Goal: Task Accomplishment & Management: Use online tool/utility

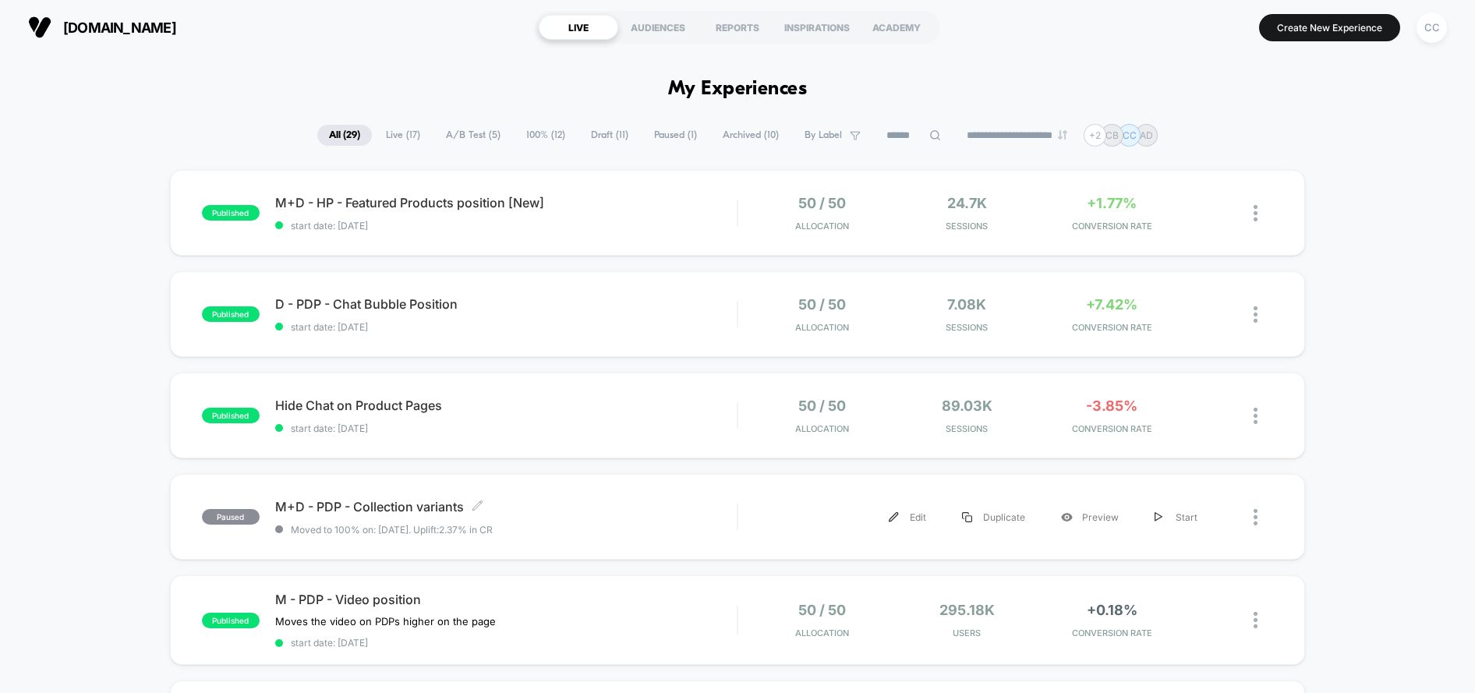
click at [698, 524] on span "Moved to 100% on: [DATE] . Uplift: 2.37% in CR" at bounding box center [506, 530] width 462 height 12
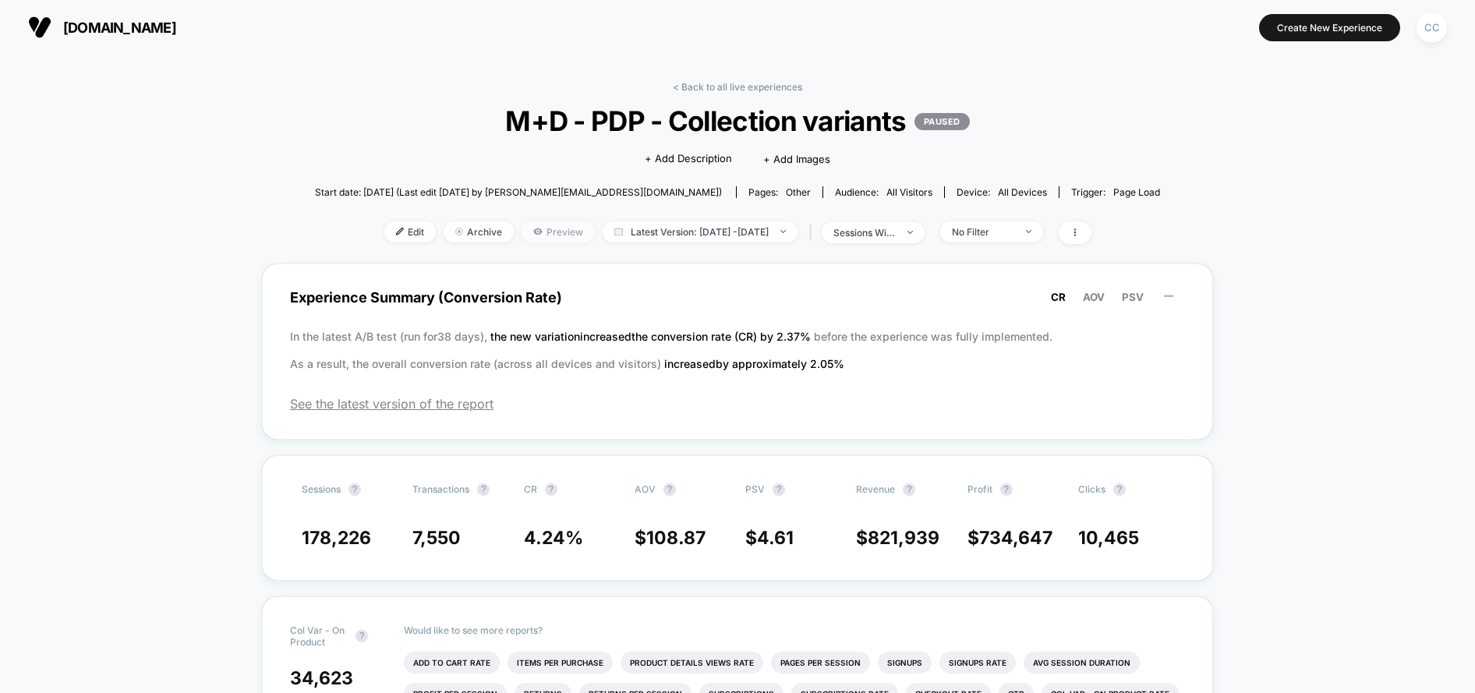
click at [532, 225] on span "Preview" at bounding box center [557, 231] width 73 height 21
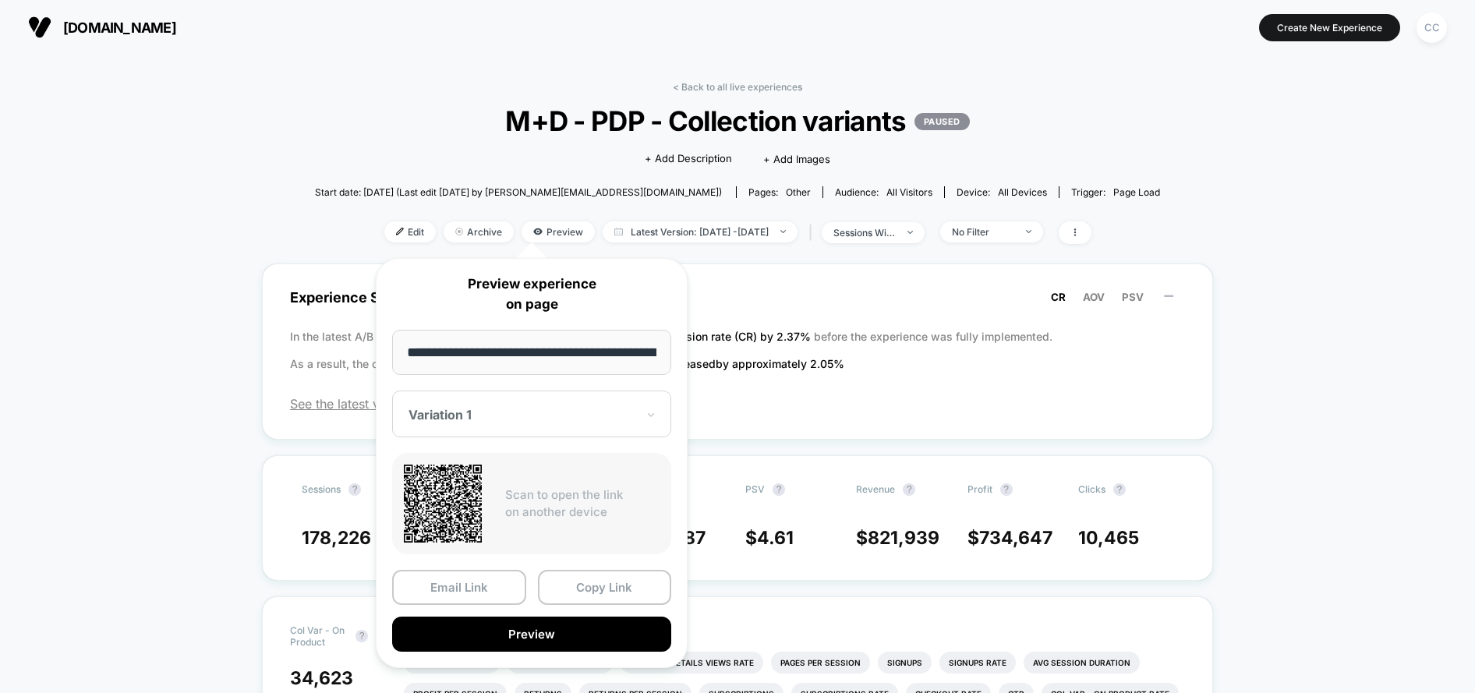
scroll to position [0, 64]
click at [609, 585] on button "Copy Link" at bounding box center [605, 588] width 134 height 35
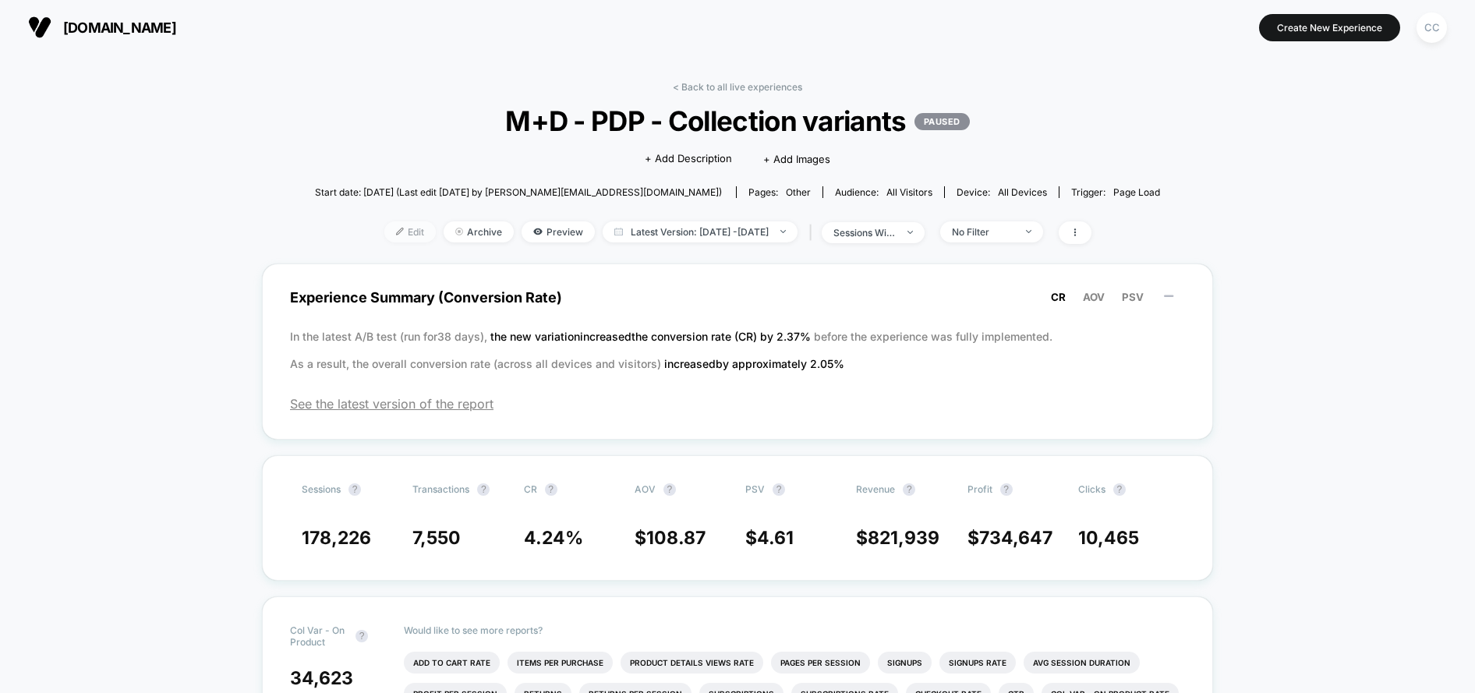
click at [397, 239] on span "Edit" at bounding box center [409, 231] width 51 height 21
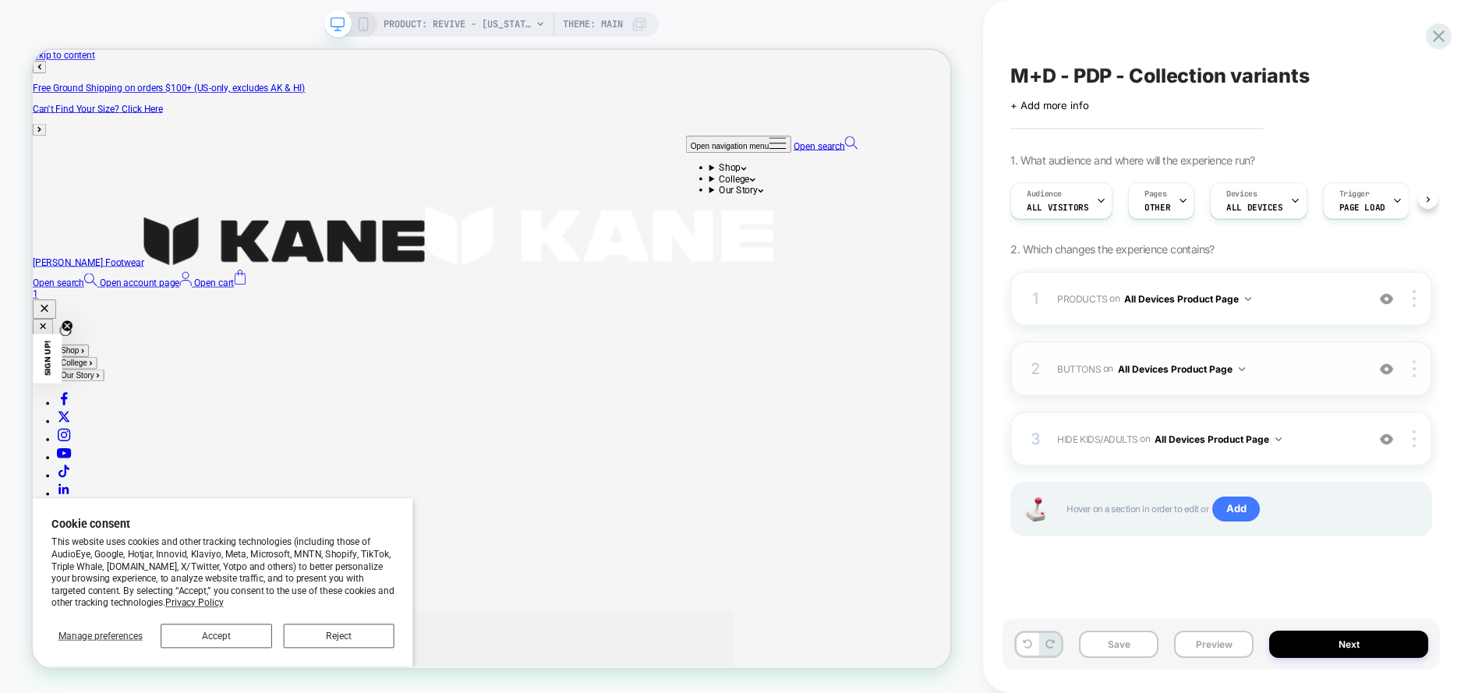
scroll to position [0, 1]
click at [1443, 37] on icon at bounding box center [1438, 36] width 21 height 21
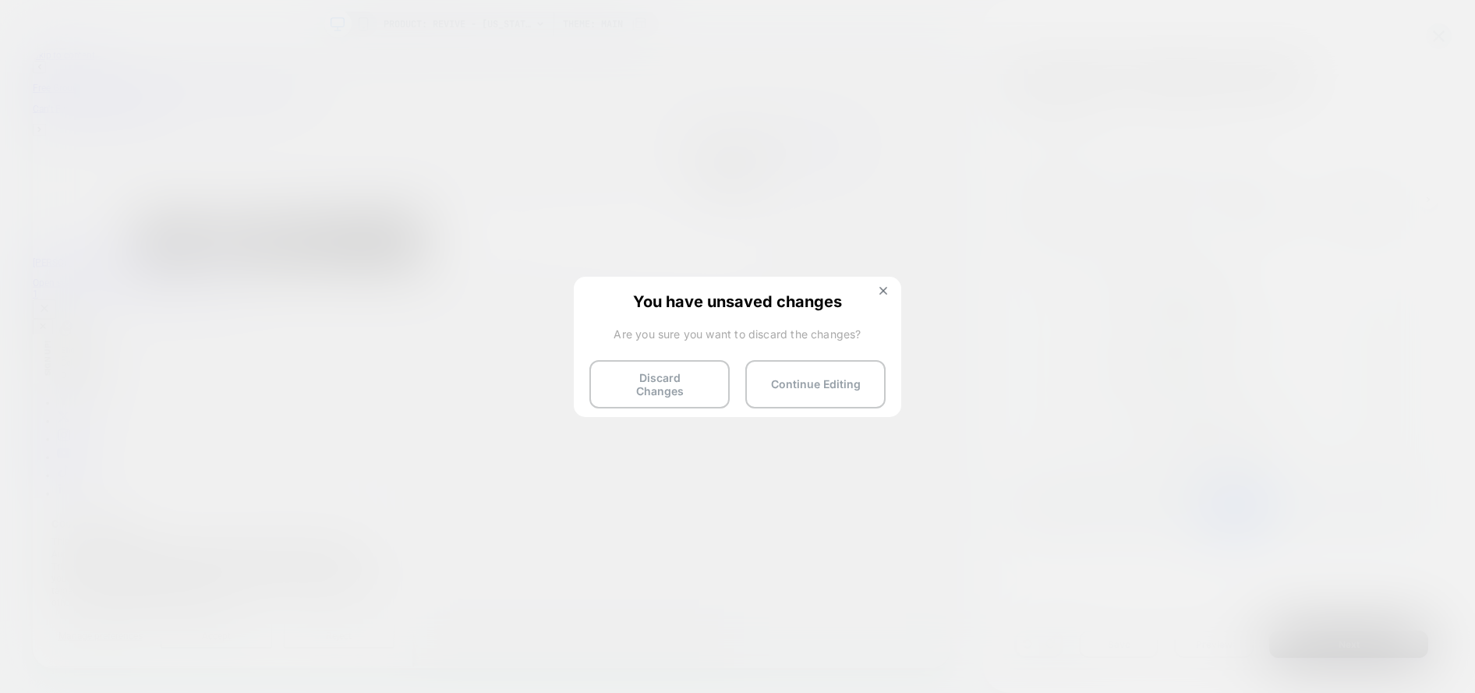
click at [694, 387] on button "Discard Changes" at bounding box center [659, 384] width 140 height 48
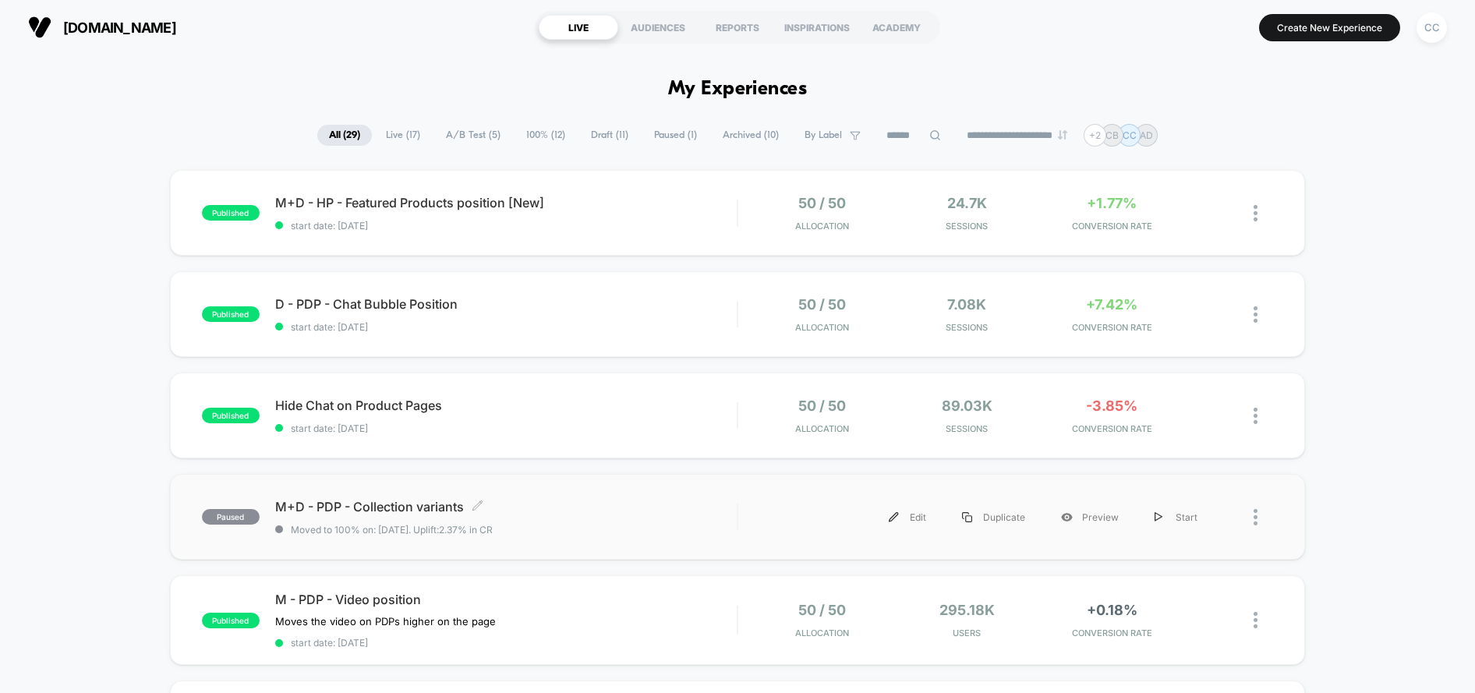
click at [666, 504] on span "M+D - PDP - Collection variants Click to edit experience details" at bounding box center [506, 507] width 462 height 16
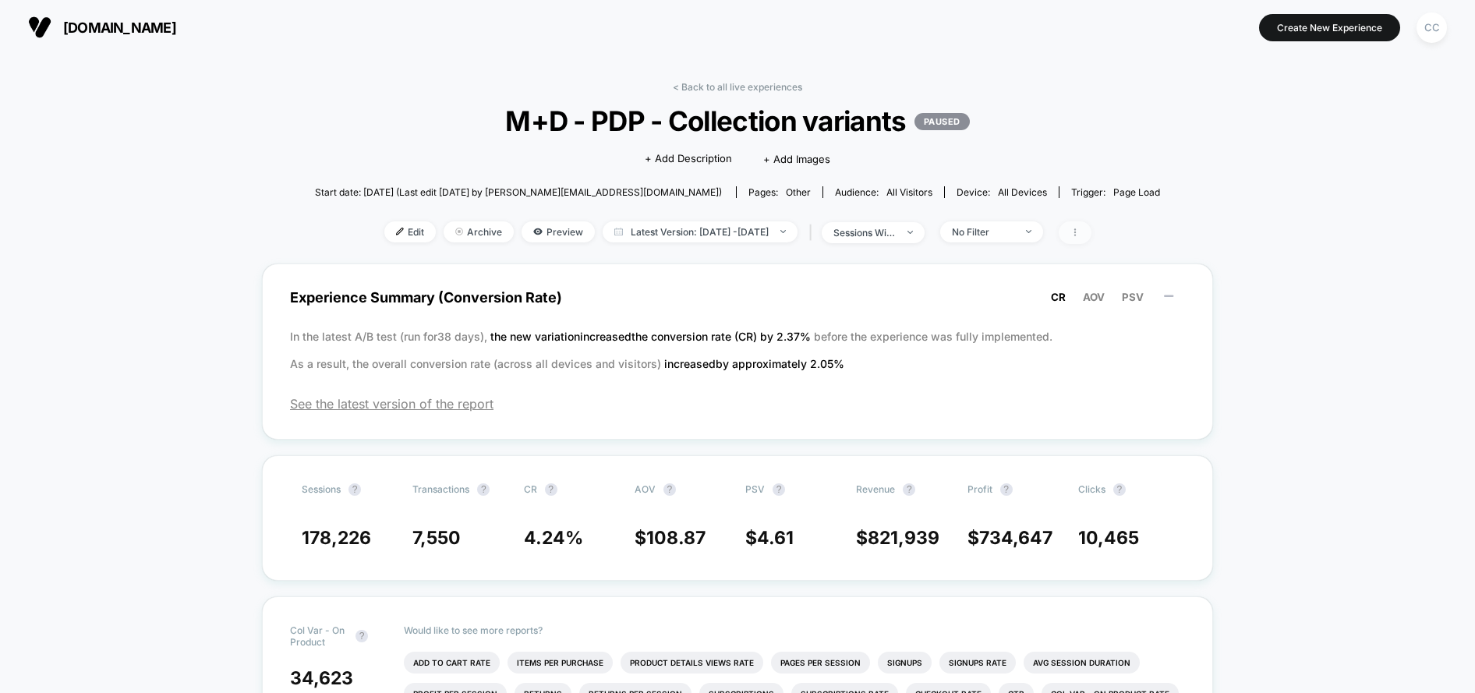
click at [1091, 226] on span at bounding box center [1074, 232] width 33 height 23
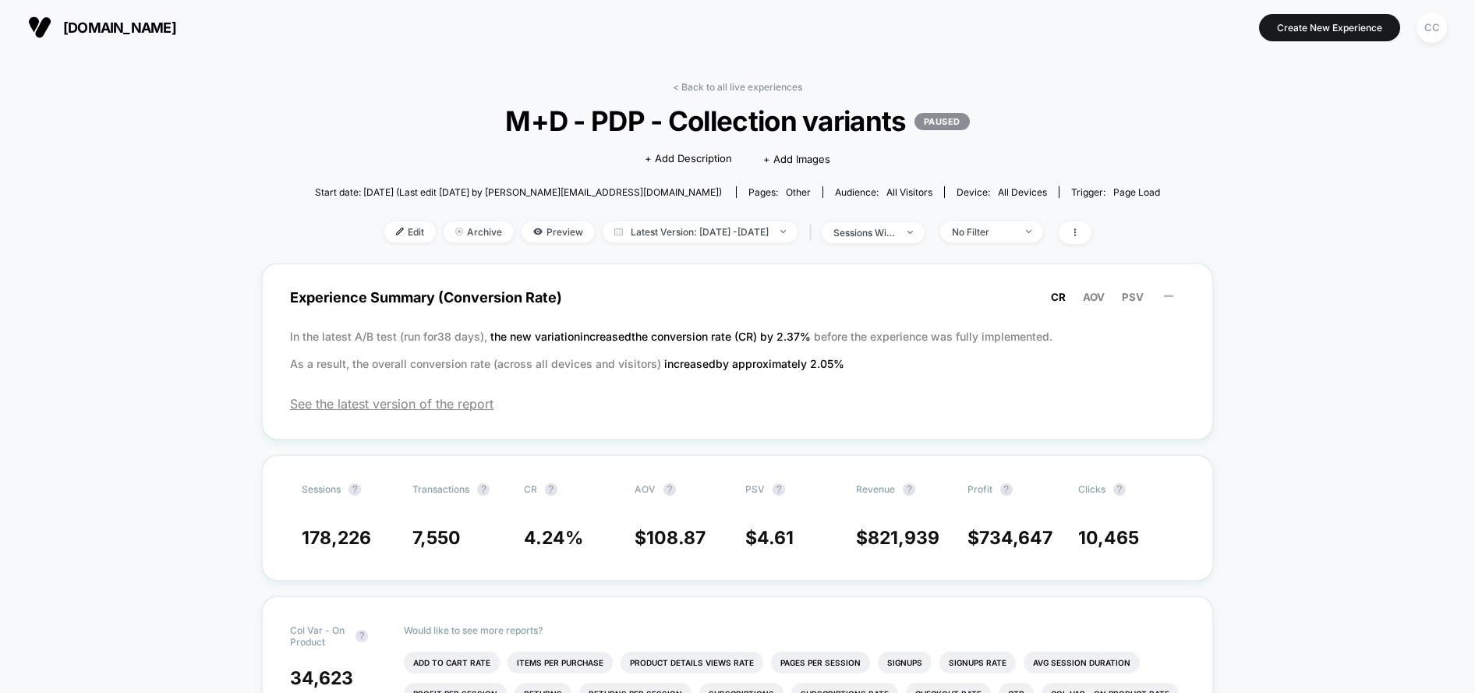
click at [391, 232] on span "Edit" at bounding box center [409, 231] width 51 height 21
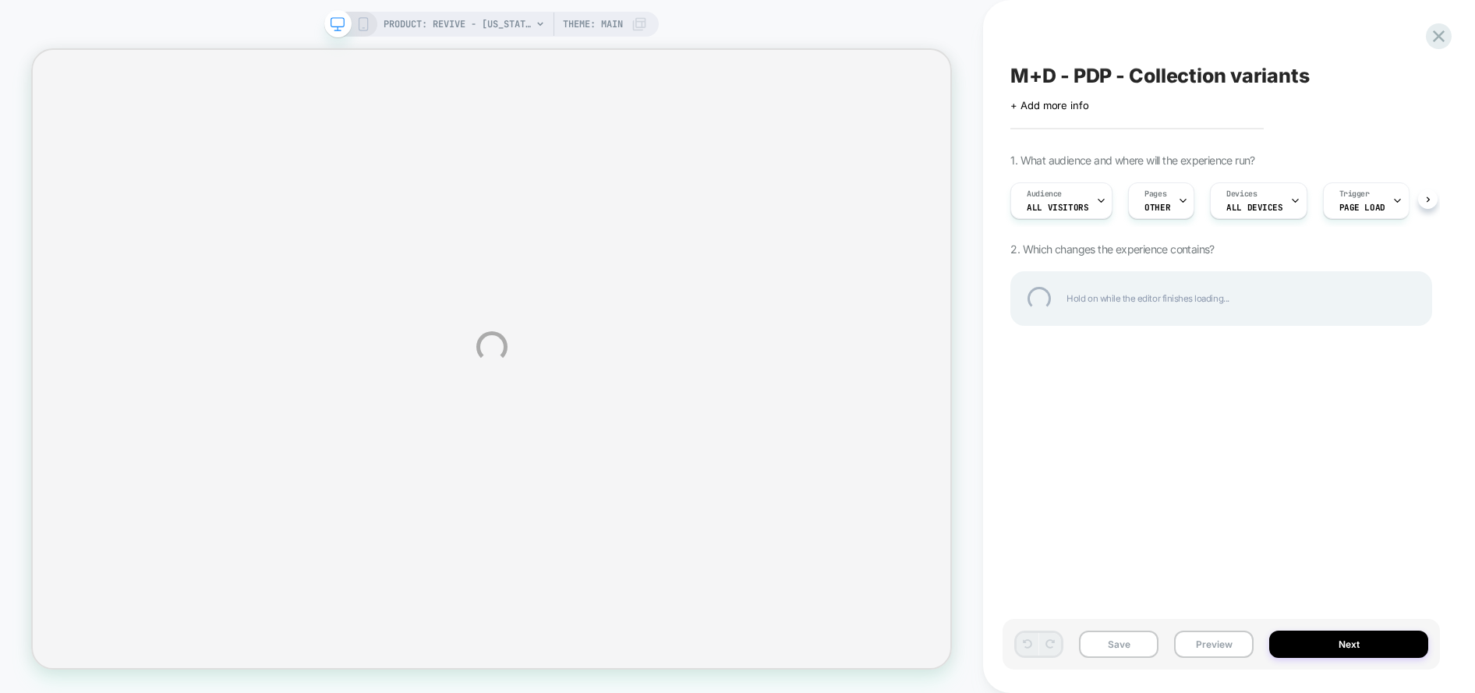
click at [1337, 645] on div "PRODUCT: Revive - [US_STATE] PRODUCT: Revive - [US_STATE] Theme: MAIN M+D - PDP…" at bounding box center [737, 346] width 1475 height 693
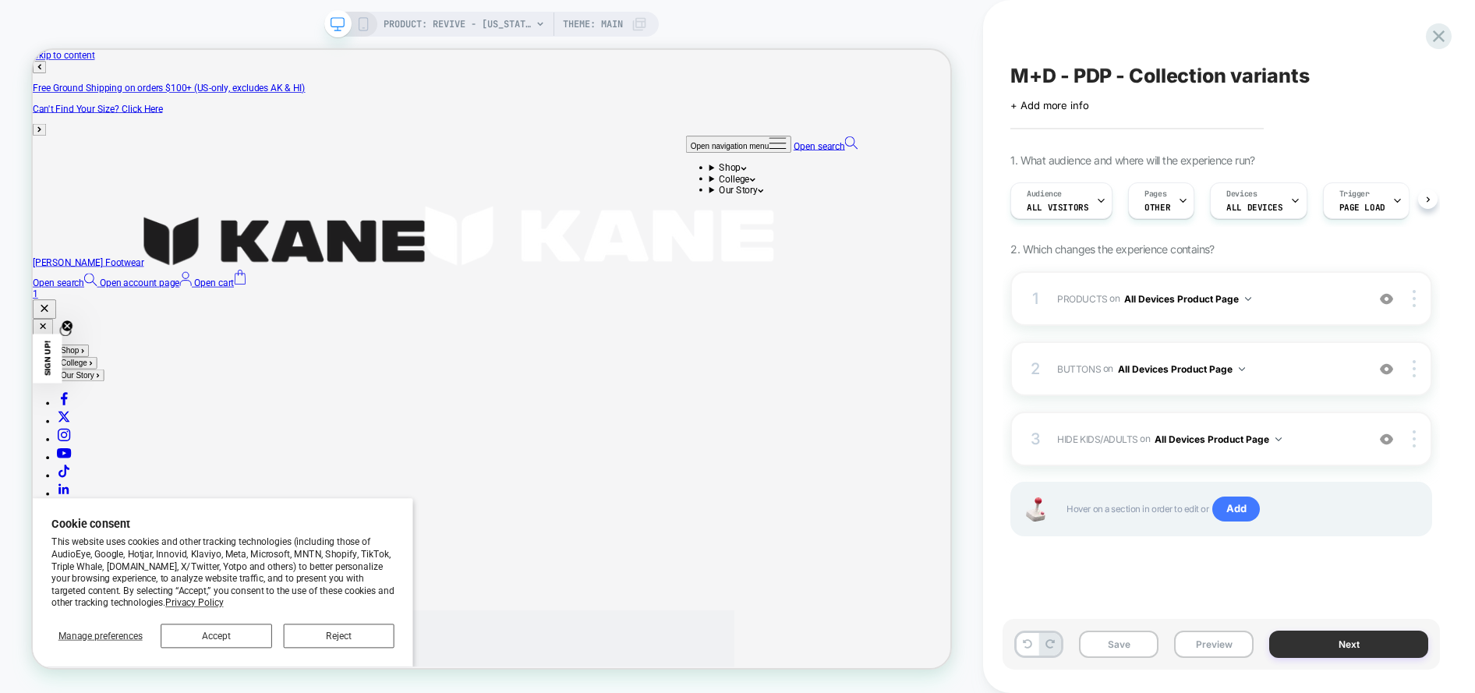
scroll to position [0, 1]
click at [1350, 645] on button "Next" at bounding box center [1348, 644] width 159 height 27
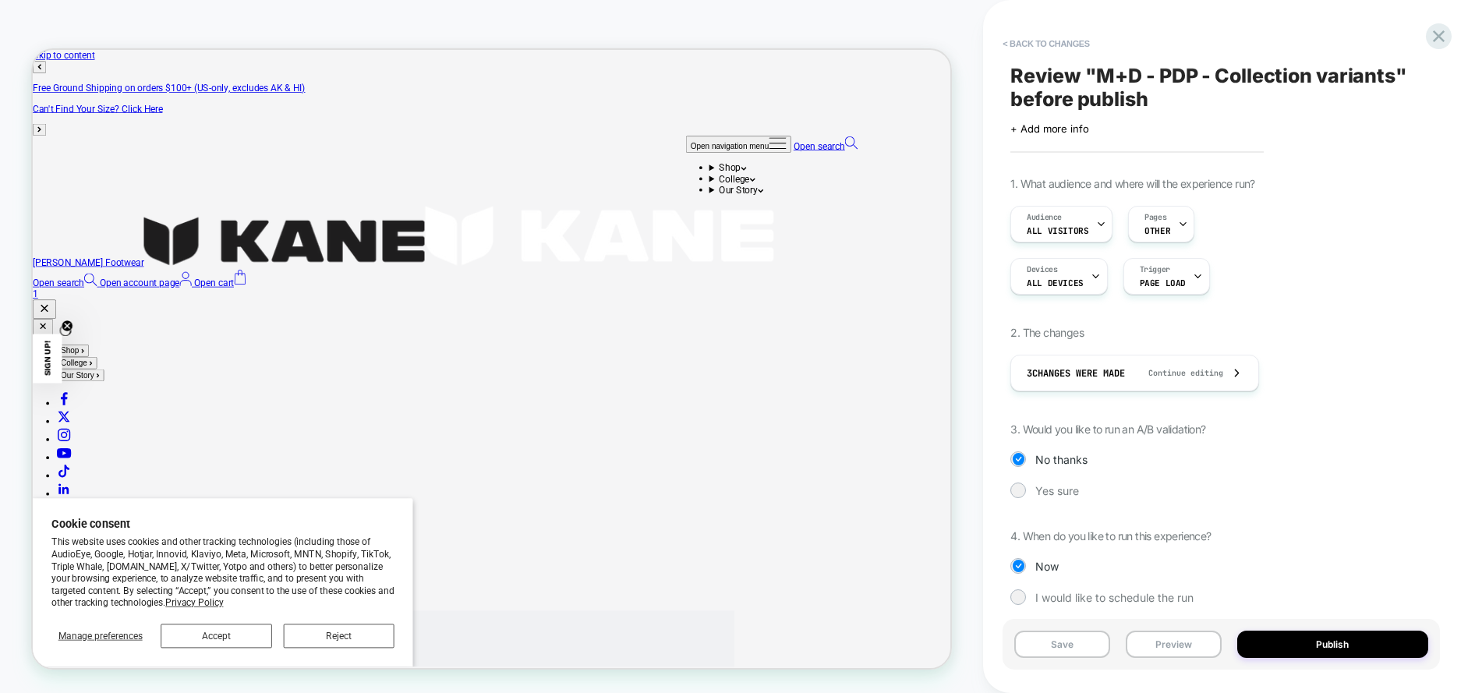
scroll to position [13, 0]
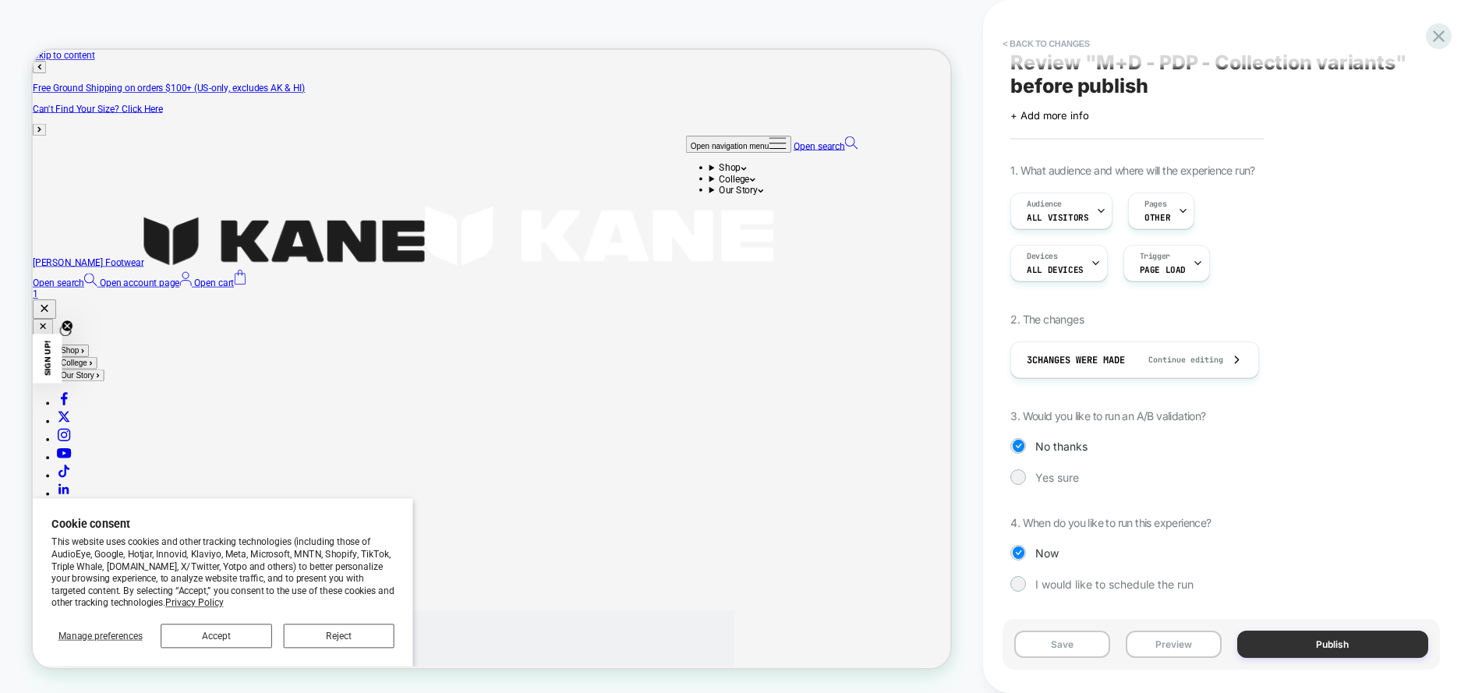
click at [1316, 649] on button "Publish" at bounding box center [1332, 644] width 191 height 27
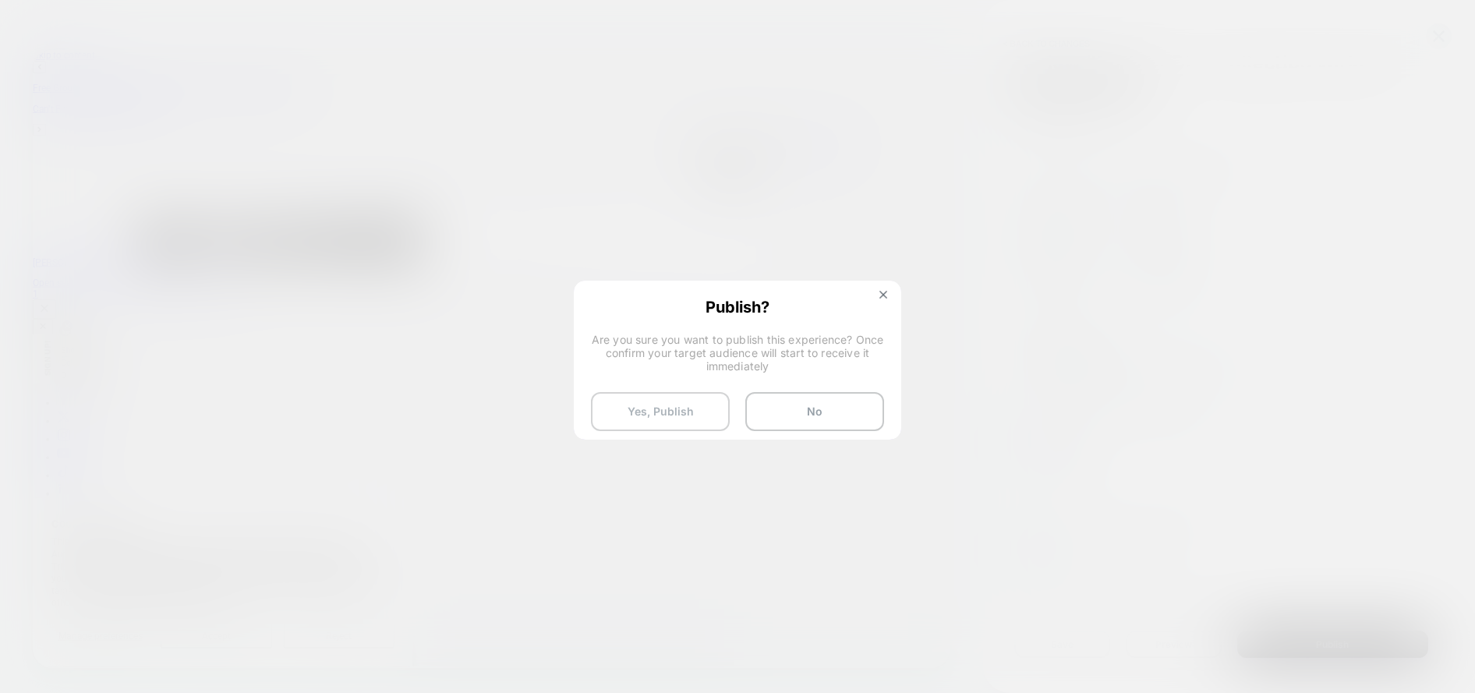
click at [655, 408] on button "Yes, Publish" at bounding box center [660, 411] width 139 height 39
